Goal: Task Accomplishment & Management: Use online tool/utility

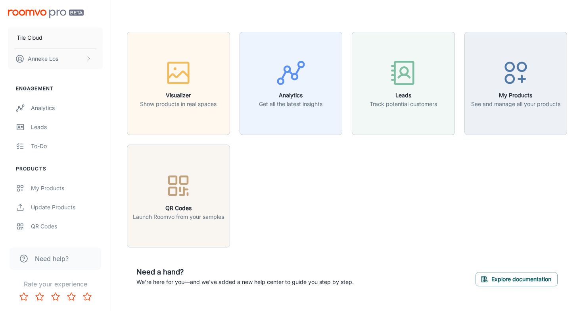
click at [370, 219] on div "Visualizer Show products in real spaces Analytics Get all the latest insights L…" at bounding box center [342, 134] width 450 height 225
click at [80, 183] on link "My Products" at bounding box center [55, 188] width 111 height 19
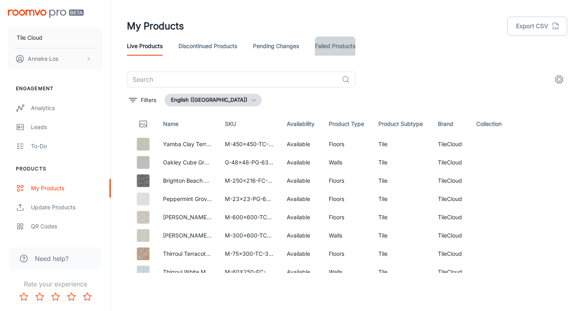
click at [345, 47] on link "Failed Products" at bounding box center [335, 46] width 40 height 19
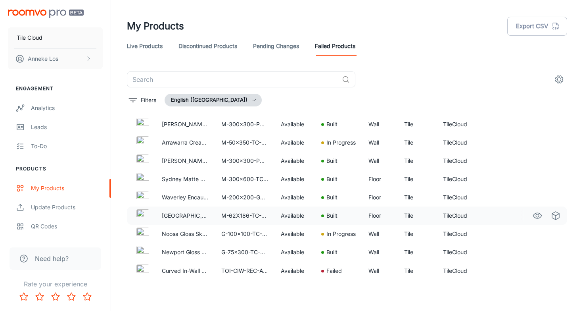
scroll to position [18, 0]
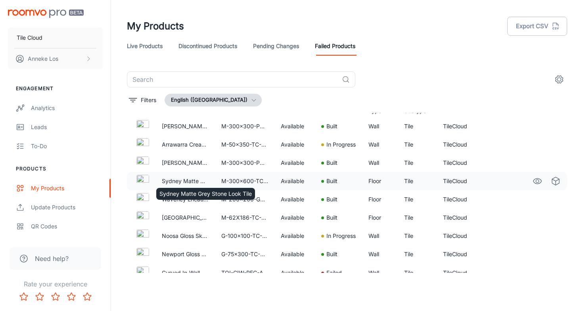
click at [186, 182] on div "Sydney Matte Grey Stone Look Tile" at bounding box center [206, 191] width 100 height 18
click at [250, 181] on td "M-300x600-TC-4673" at bounding box center [245, 181] width 60 height 18
click at [147, 182] on img at bounding box center [143, 181] width 13 height 13
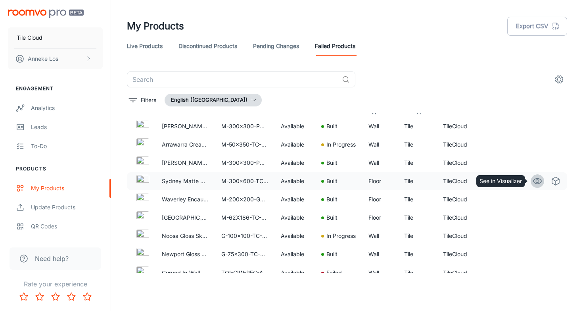
click at [538, 175] on link "See in Visualizer" at bounding box center [537, 180] width 13 height 13
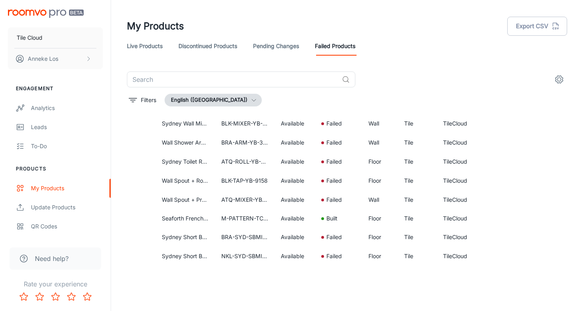
scroll to position [464, 0]
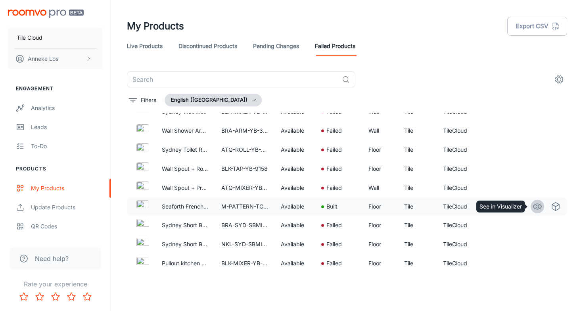
click at [536, 207] on circle "See in Visualizer" at bounding box center [537, 206] width 3 height 3
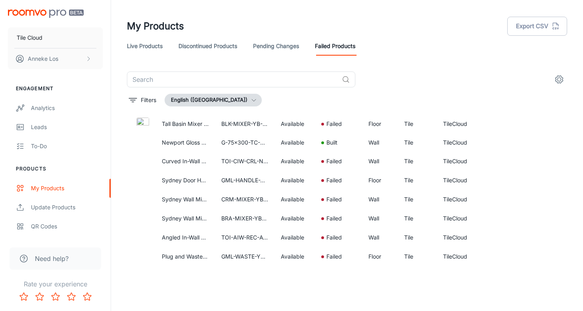
scroll to position [1068, 0]
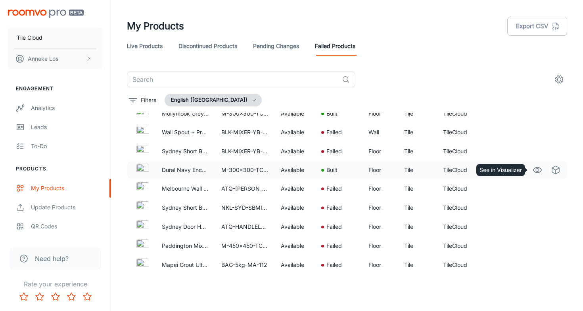
click at [534, 171] on icon "See in Visualizer" at bounding box center [538, 170] width 8 height 6
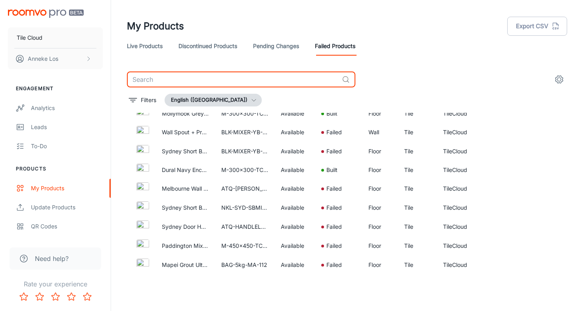
click at [186, 79] on input "text" at bounding box center [233, 79] width 212 height 16
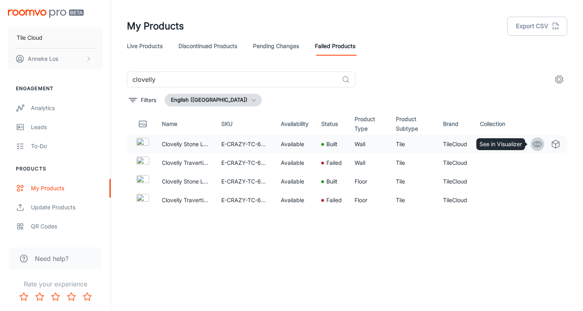
click at [536, 145] on icon "See in Visualizer" at bounding box center [538, 144] width 10 height 10
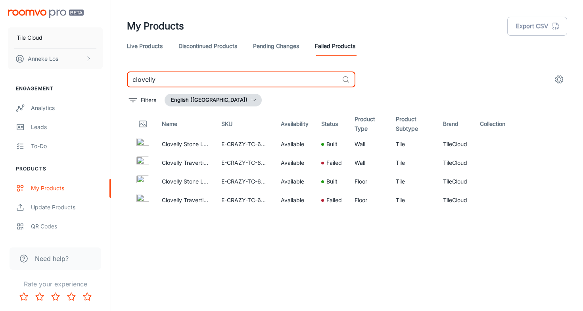
click at [155, 76] on input "clovelly" at bounding box center [233, 79] width 212 height 16
paste input "M-PATTERN-TC-8413"
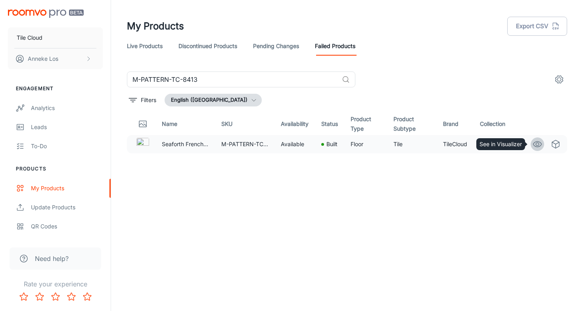
click at [539, 147] on icon "See in Visualizer" at bounding box center [538, 144] width 10 height 10
click at [208, 79] on input "M-PATTERN-TC-8413" at bounding box center [233, 79] width 212 height 16
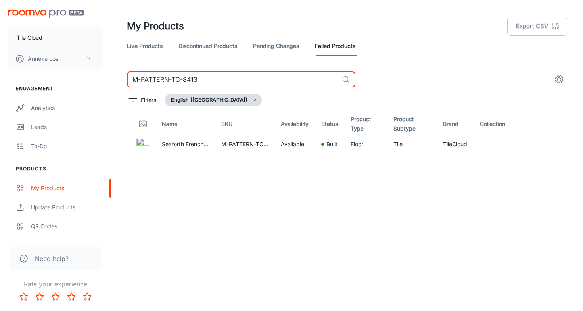
click at [208, 79] on input "M-PATTERN-TC-8413" at bounding box center [233, 79] width 212 height 16
paste input "300x300-PG-6007"
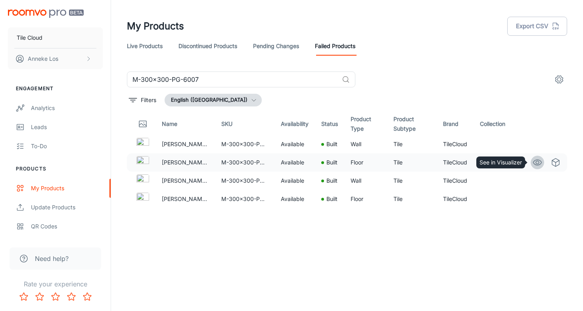
click at [535, 164] on icon "See in Visualizer" at bounding box center [538, 163] width 8 height 6
click at [537, 161] on circle "See in Visualizer" at bounding box center [537, 162] width 3 height 3
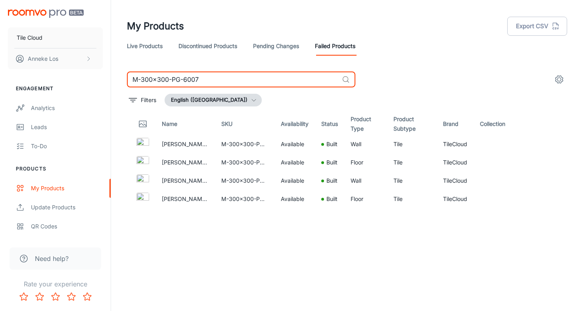
click at [172, 80] on input "M-300x300-PG-6007" at bounding box center [233, 79] width 212 height 16
paste input "PATTERN-FC-3771"
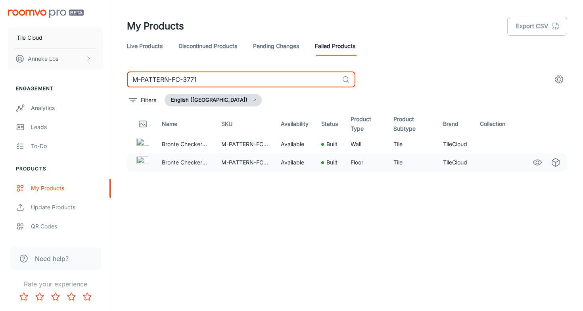
click at [536, 162] on circle "See in Visualizer" at bounding box center [537, 162] width 3 height 3
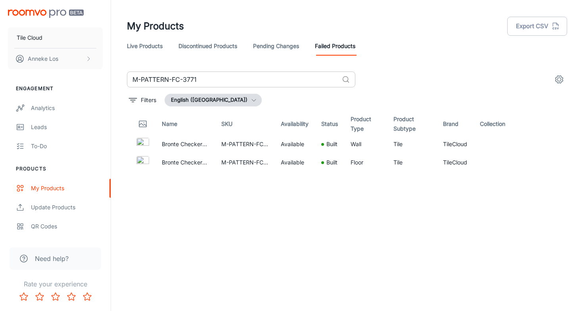
click at [169, 82] on input "M-PATTERN-FC-3771" at bounding box center [233, 79] width 212 height 16
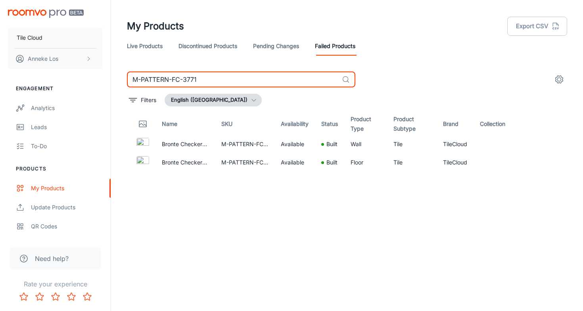
click at [169, 82] on input "M-PATTERN-FC-3771" at bounding box center [233, 79] width 212 height 16
paste input "250x216-FC-6002"
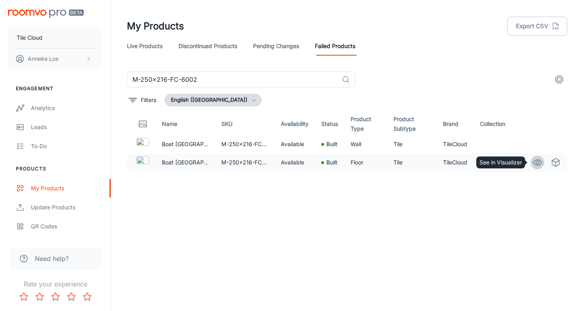
click at [539, 161] on circle "See in Visualizer" at bounding box center [537, 162] width 3 height 3
click at [198, 81] on input "M-250x216-FC-6002" at bounding box center [233, 79] width 212 height 16
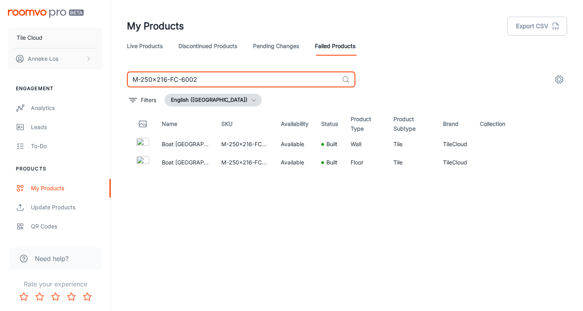
click at [198, 81] on input "M-250x216-FC-6002" at bounding box center [233, 79] width 212 height 16
paste input "00x200-FC-6306"
click at [537, 144] on icon "See in Visualizer" at bounding box center [538, 144] width 10 height 10
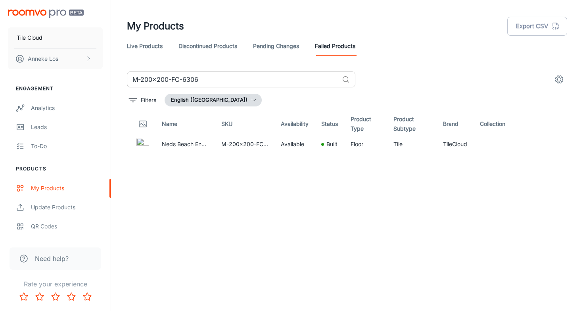
click at [231, 74] on input "M-200x200-FC-6306" at bounding box center [233, 79] width 212 height 16
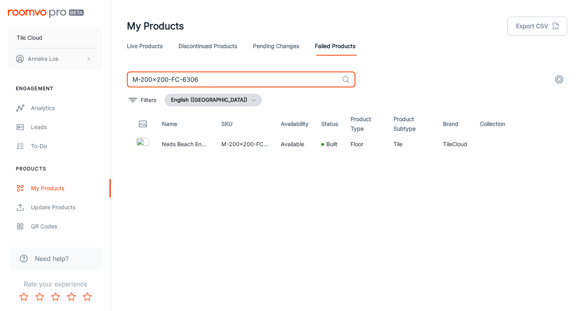
click at [231, 74] on input "M-200x200-FC-6306" at bounding box center [233, 79] width 212 height 16
paste input "PATTERN-FC-311"
click at [195, 76] on input "M-PATTERN-FC-3116" at bounding box center [233, 79] width 212 height 16
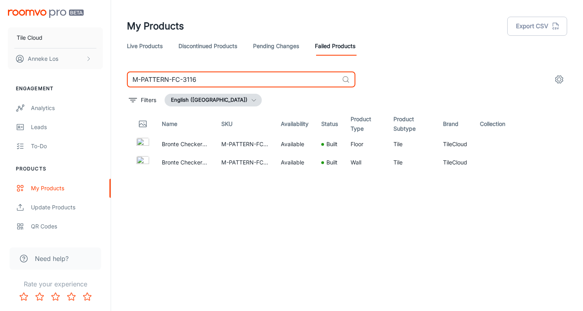
click at [195, 76] on input "M-PATTERN-FC-3116" at bounding box center [233, 79] width 212 height 16
paste input "300x300-PG-6014"
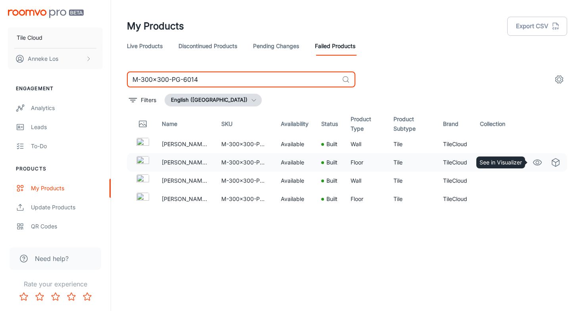
click at [540, 163] on icon "See in Visualizer" at bounding box center [538, 163] width 10 height 10
click at [221, 85] on input "M-300x300-PG-6014" at bounding box center [233, 79] width 212 height 16
paste input "75x150-TC-3041"
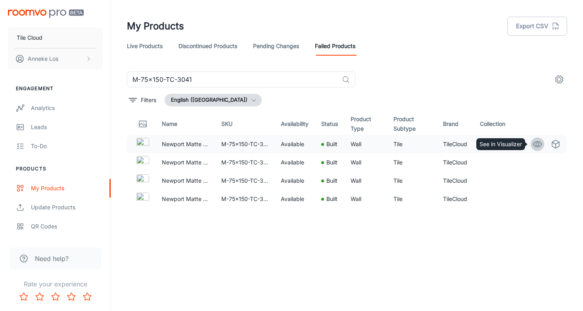
click at [535, 146] on icon "See in Visualizer" at bounding box center [538, 144] width 8 height 6
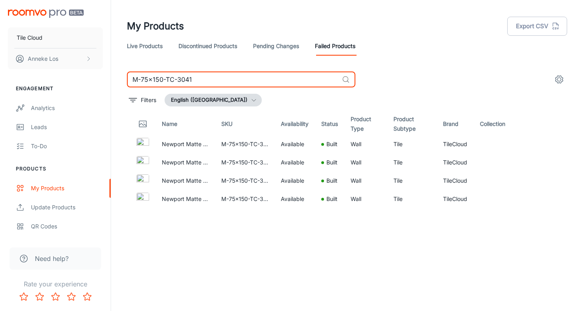
click at [241, 72] on input "M-75x150-TC-3041" at bounding box center [233, 79] width 212 height 16
paste input "G-75x300-TC-3049"
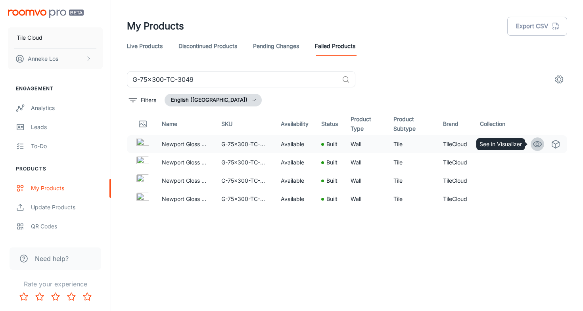
click at [539, 145] on icon "See in Visualizer" at bounding box center [538, 144] width 10 height 10
click at [231, 80] on input "G-75x300-TC-3049" at bounding box center [233, 79] width 212 height 16
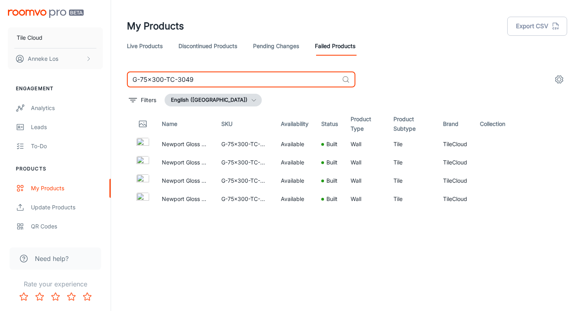
click at [231, 80] on input "G-75x300-TC-3049" at bounding box center [233, 79] width 212 height 16
paste input "50x150-TC-8622"
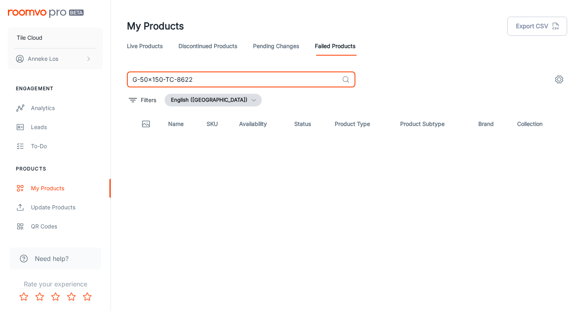
type input "G-50x150-TC-8622"
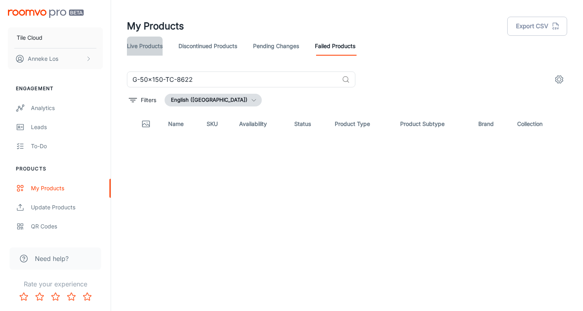
click at [147, 46] on link "Live Products" at bounding box center [145, 46] width 36 height 19
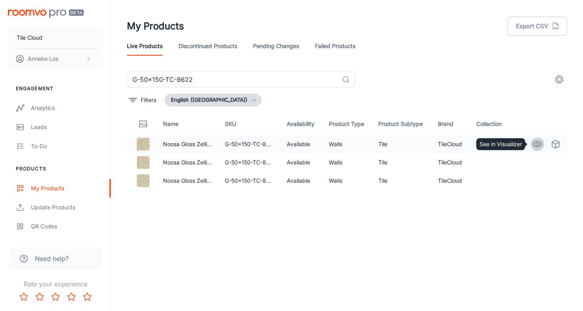
click at [537, 145] on icon "See in Visualizer" at bounding box center [538, 144] width 10 height 10
